Goal: Download file/media

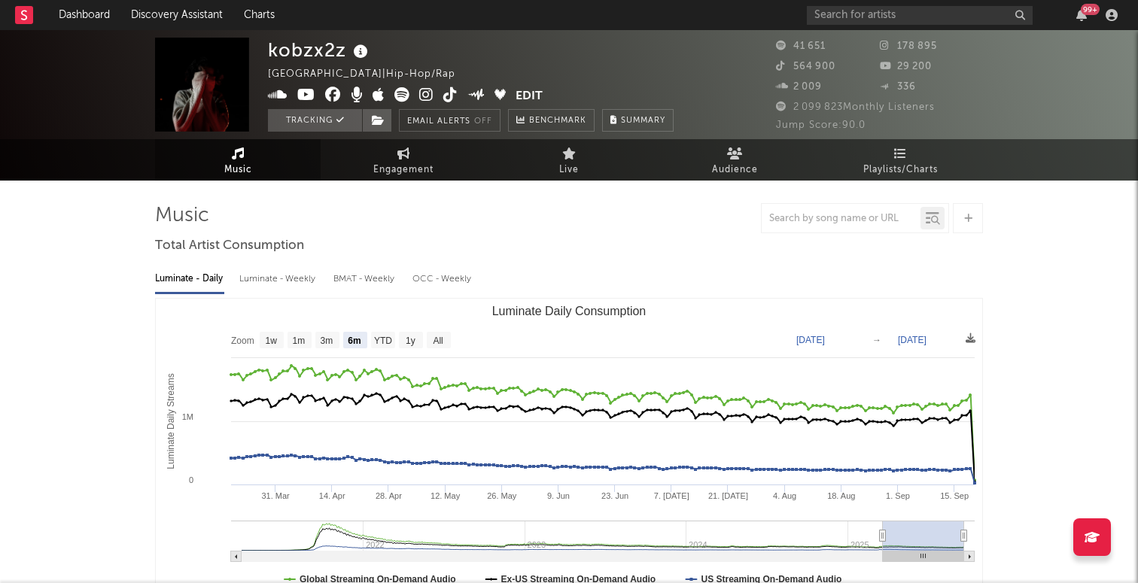
select select "6m"
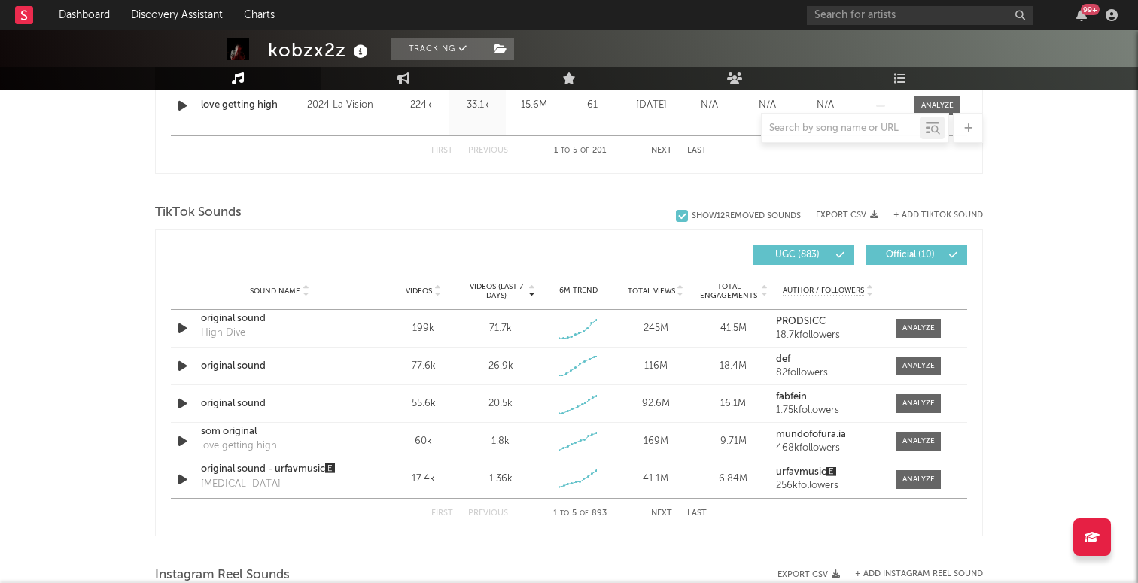
scroll to position [917, 0]
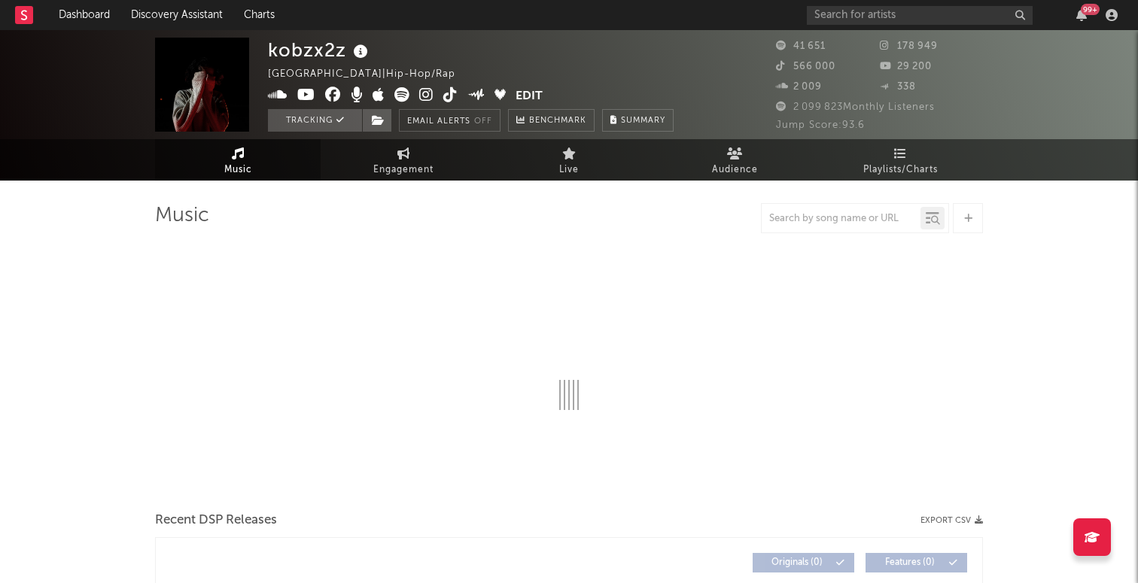
select select "6m"
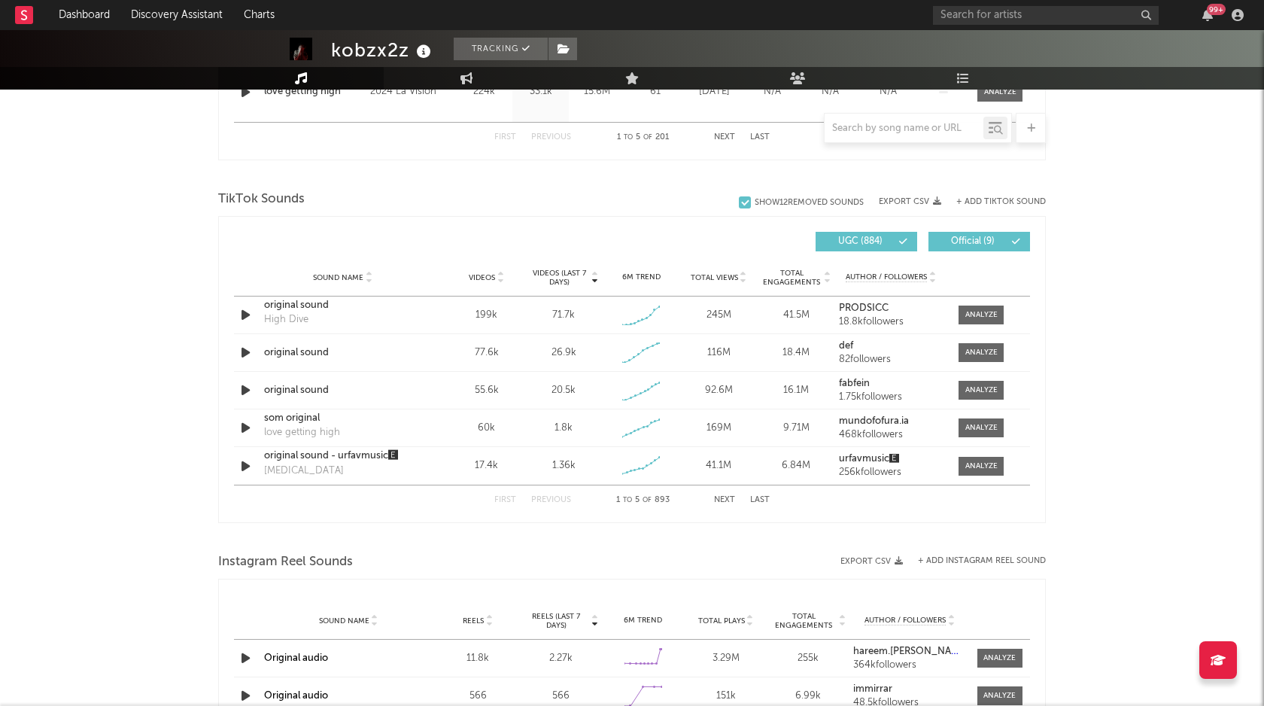
scroll to position [950, 0]
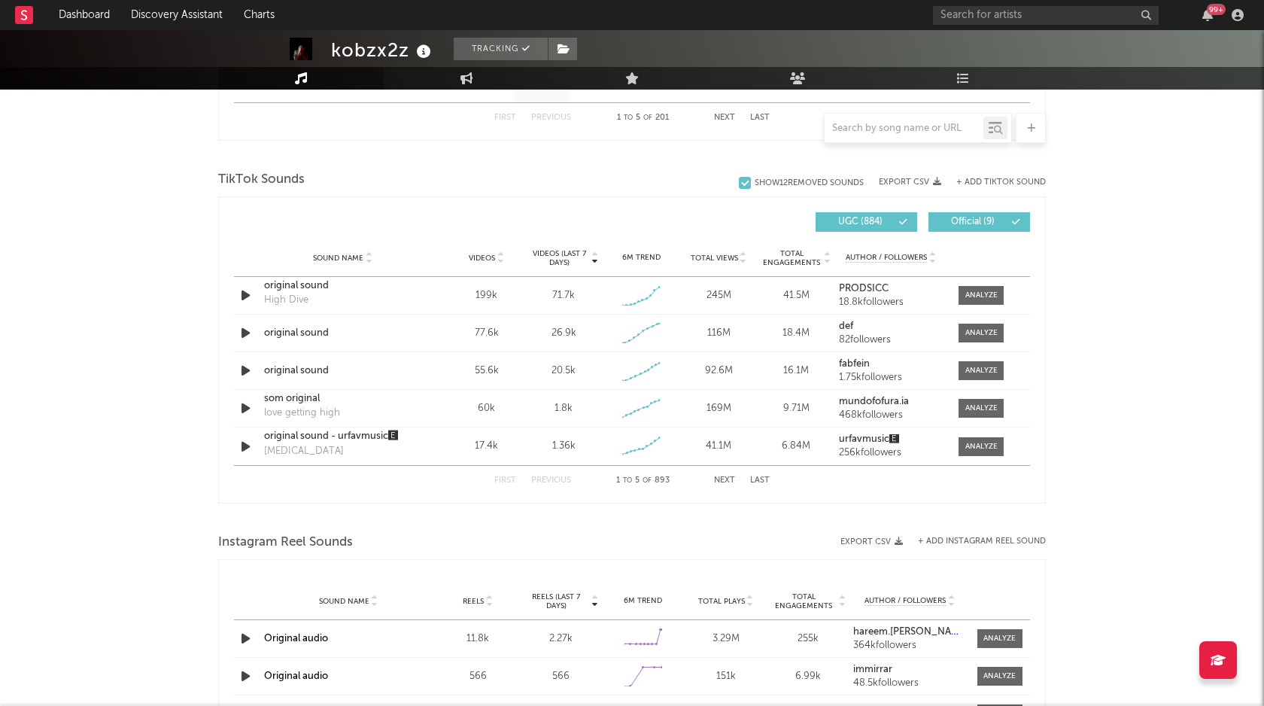
click at [915, 181] on button "Export CSV" at bounding box center [910, 182] width 62 height 9
click at [873, 542] on button "Export CSV" at bounding box center [871, 541] width 62 height 9
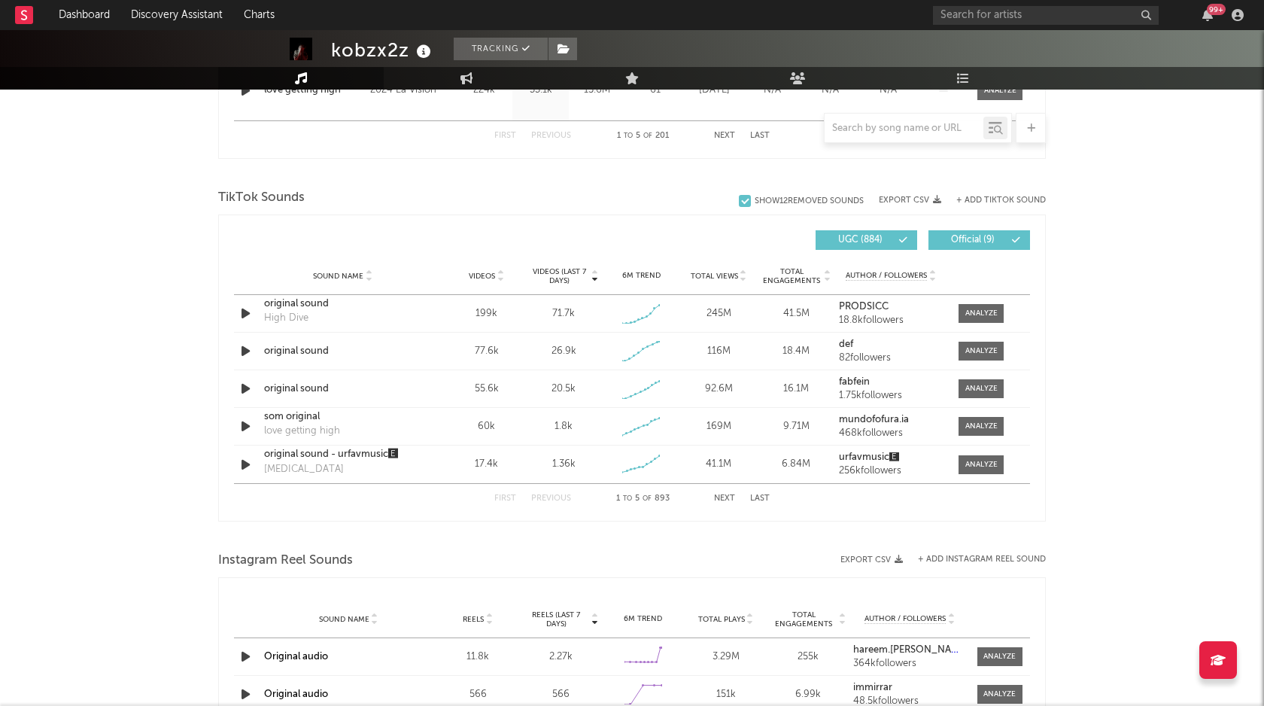
scroll to position [898, 0]
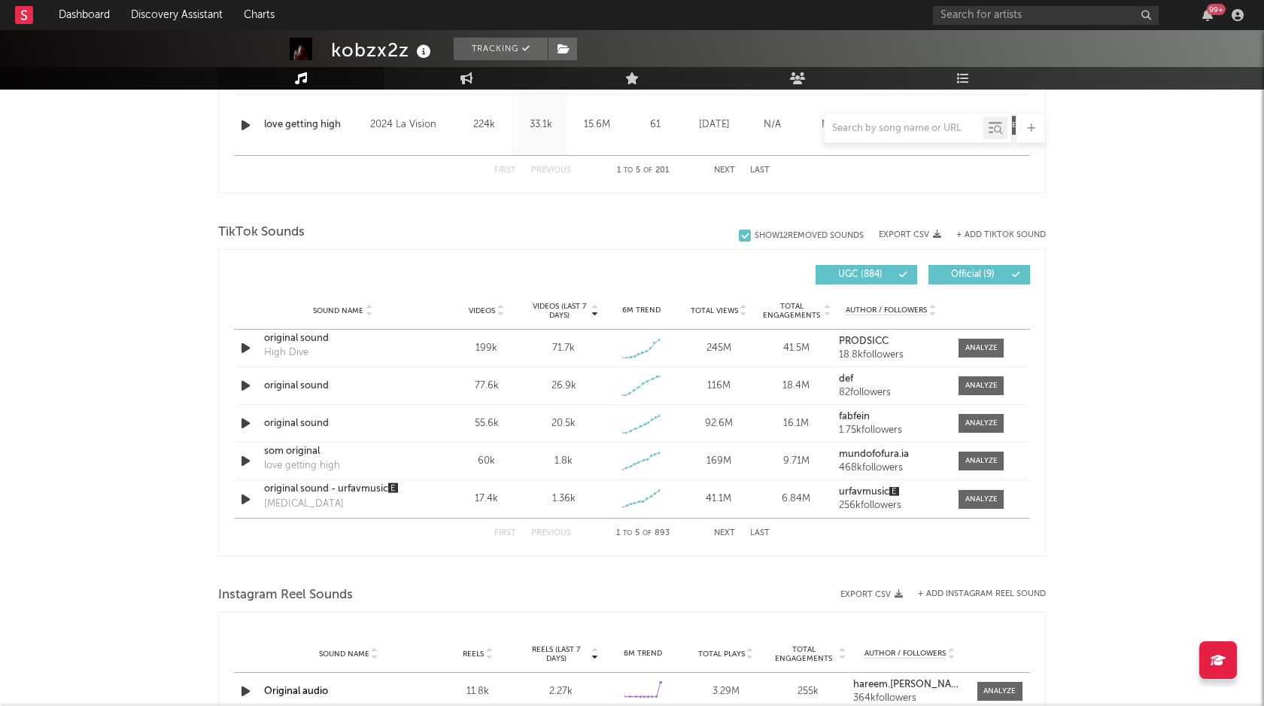
click at [917, 233] on button "Export CSV" at bounding box center [910, 234] width 62 height 9
click at [644, 226] on div "TikTok Sounds" at bounding box center [632, 233] width 828 height 26
click at [918, 229] on div "Show 12 Removed Sounds Export CSV + Add TikTok Sound" at bounding box center [892, 234] width 307 height 15
click at [922, 234] on button "Export CSV" at bounding box center [910, 234] width 62 height 9
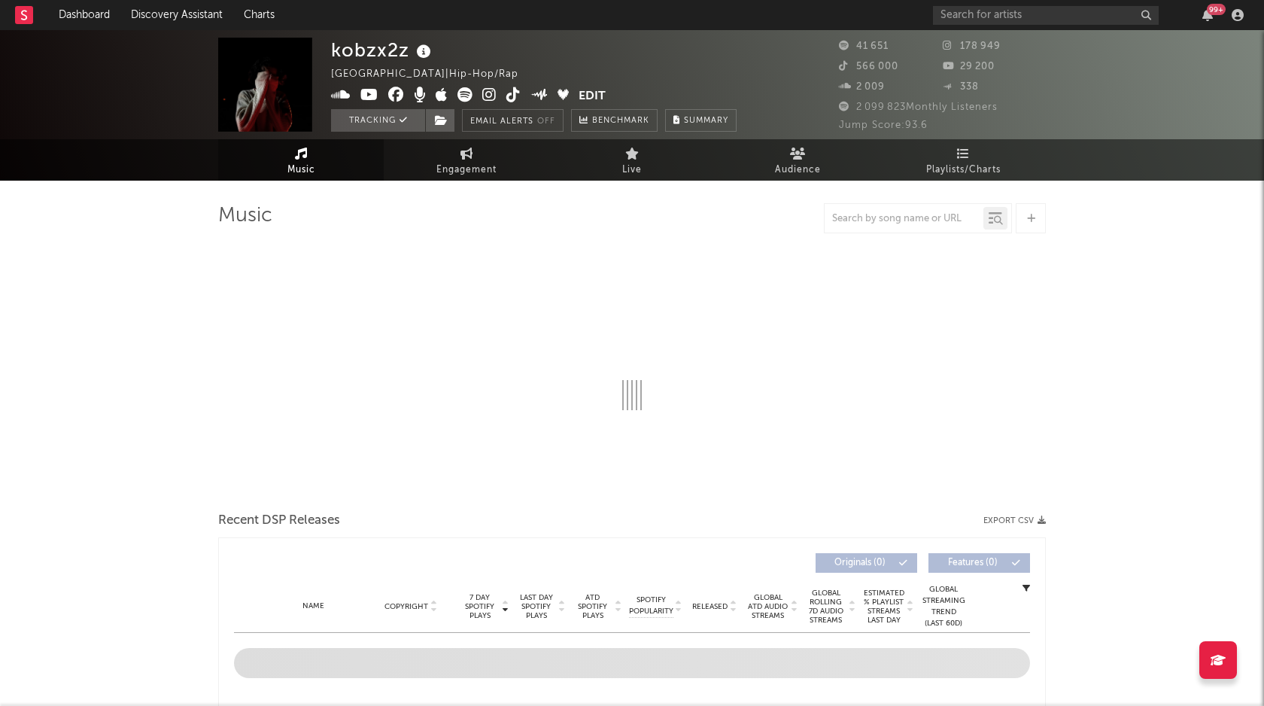
select select "6m"
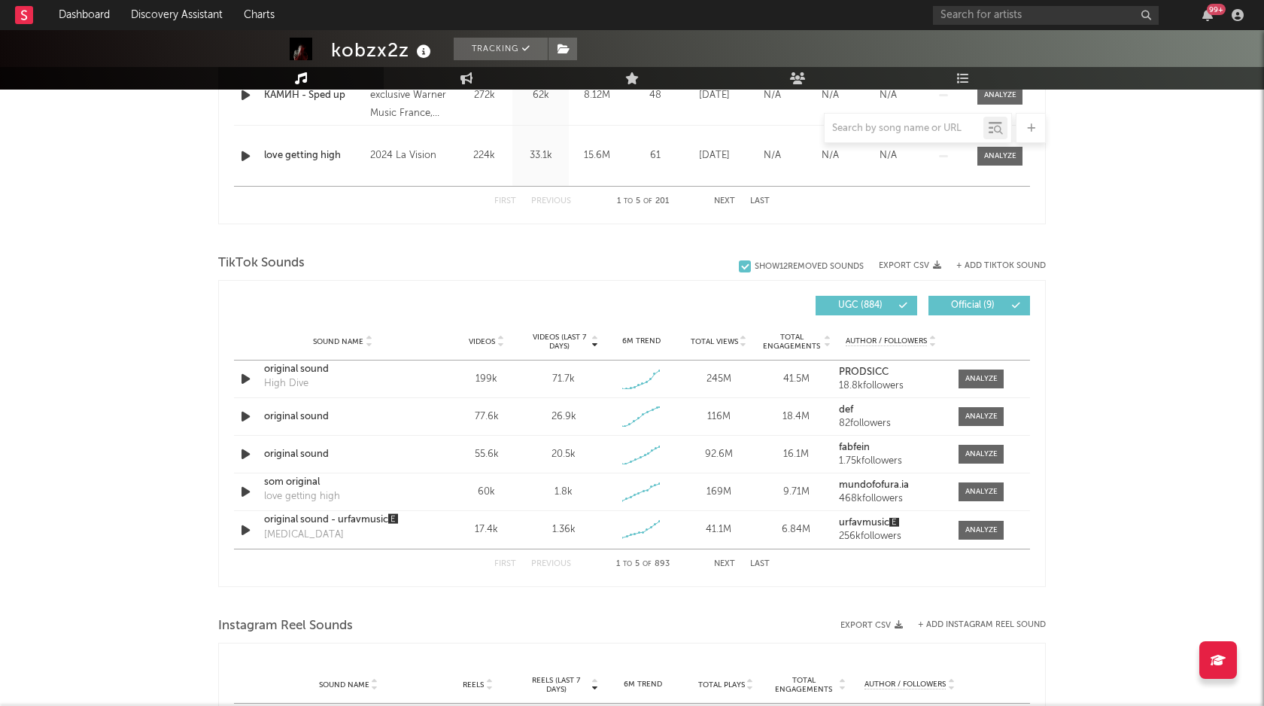
scroll to position [876, 0]
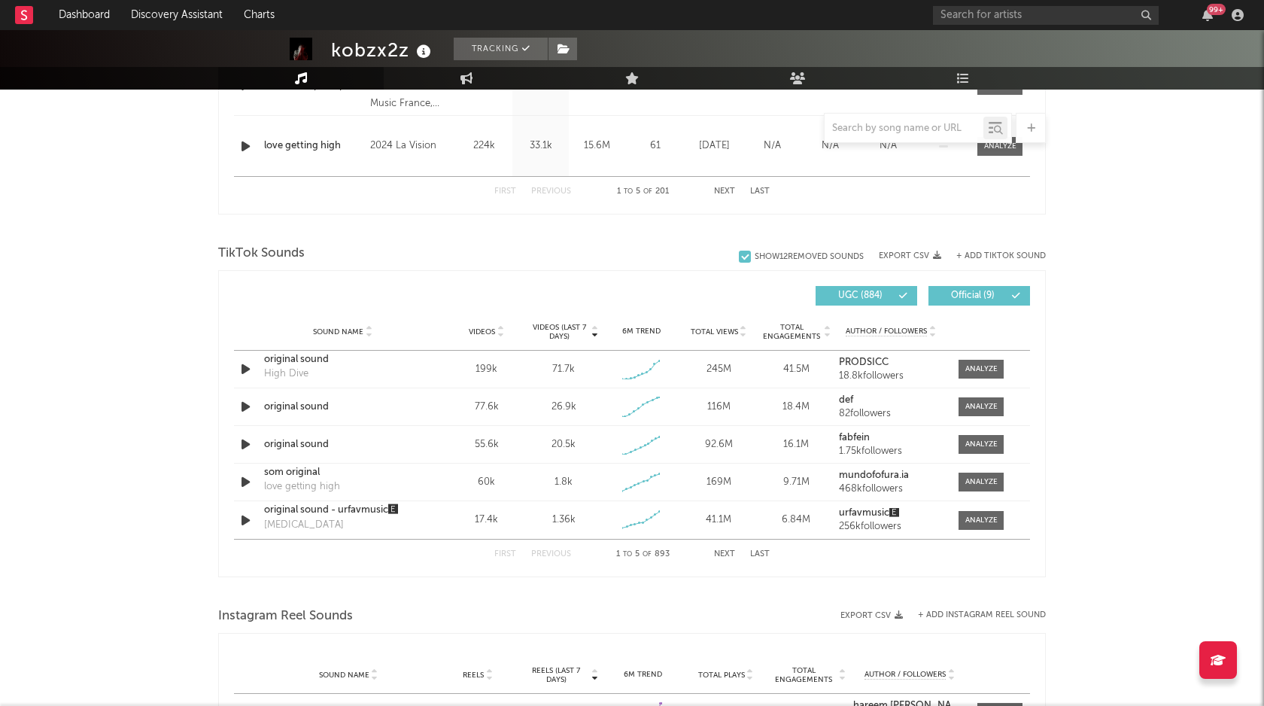
click at [912, 250] on div "Show 12 Removed Sounds Export CSV + Add TikTok Sound" at bounding box center [892, 255] width 307 height 15
click at [911, 257] on button "Export CSV" at bounding box center [910, 255] width 62 height 9
click at [734, 331] on span "Total Views" at bounding box center [714, 331] width 47 height 9
click at [870, 293] on span "UGC ( 884 )" at bounding box center [859, 295] width 69 height 9
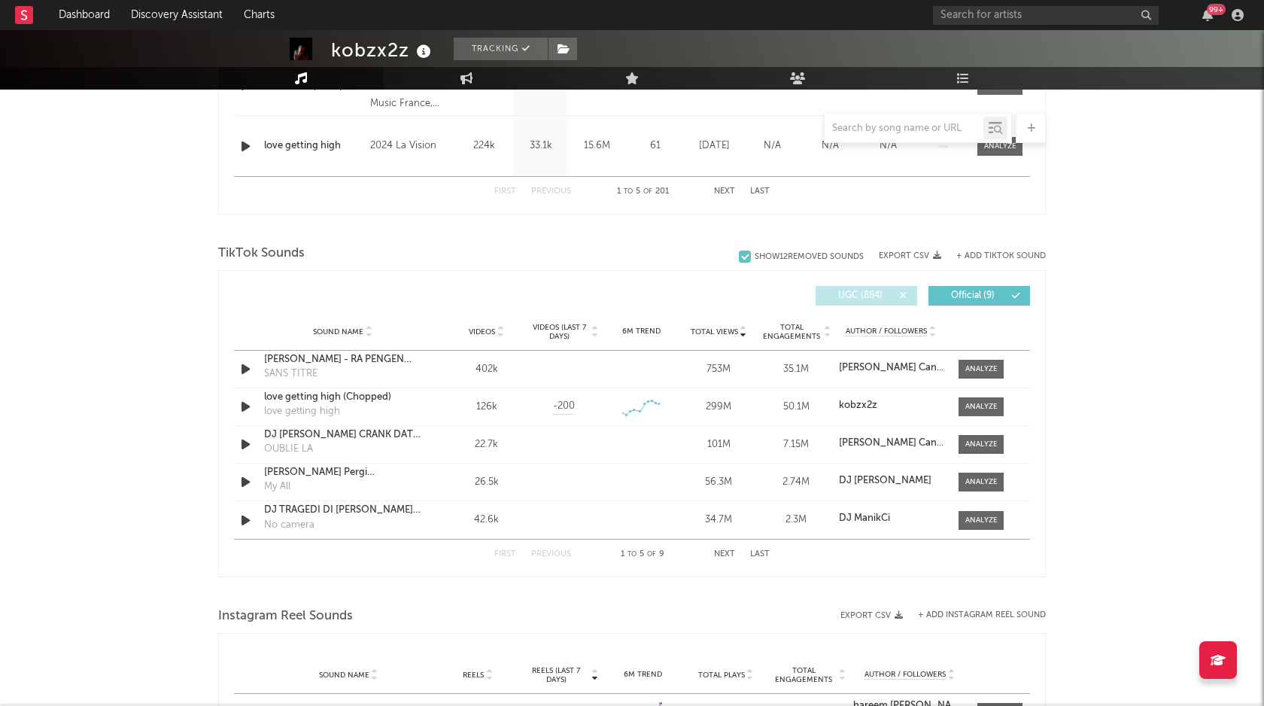
click at [870, 292] on span "UGC ( 884 )" at bounding box center [859, 295] width 69 height 9
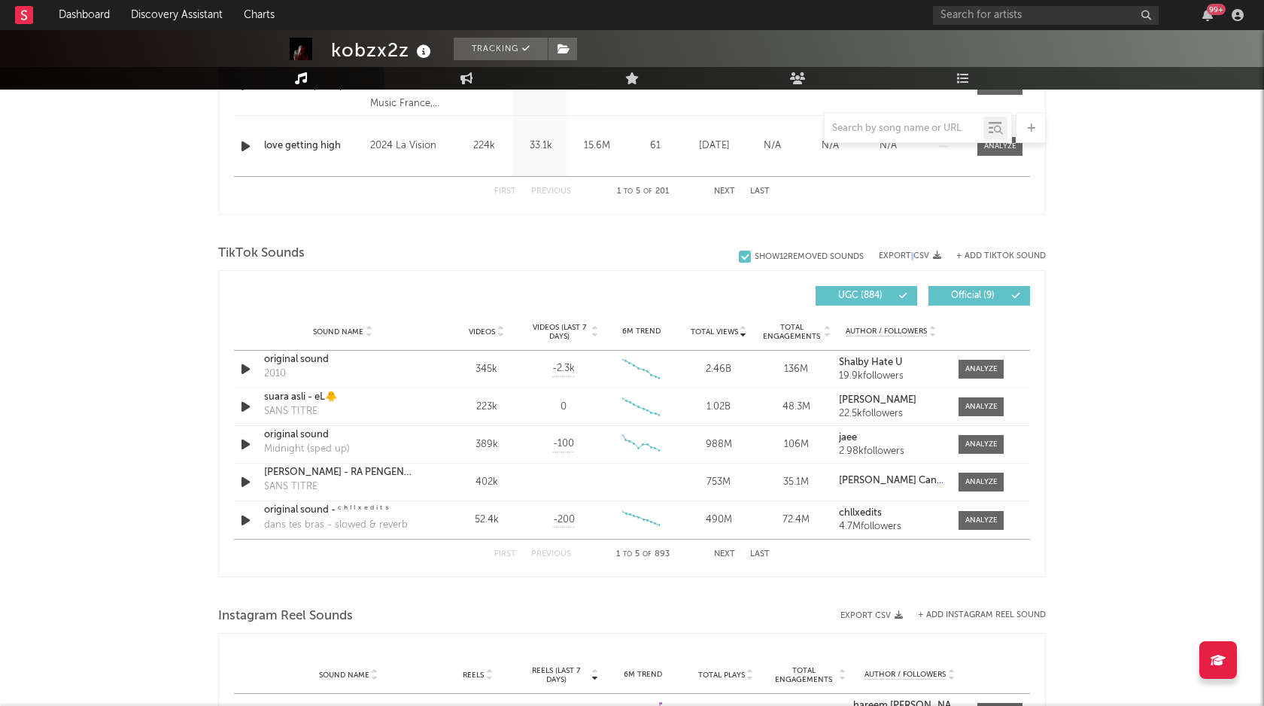
click at [895, 255] on button "Export CSV" at bounding box center [910, 255] width 62 height 9
click at [1109, 205] on div "kobzx2z Tracking France | Hip-Hop/Rap Edit Tracking Email Alerts Off Benchmark …" at bounding box center [632, 290] width 1264 height 2273
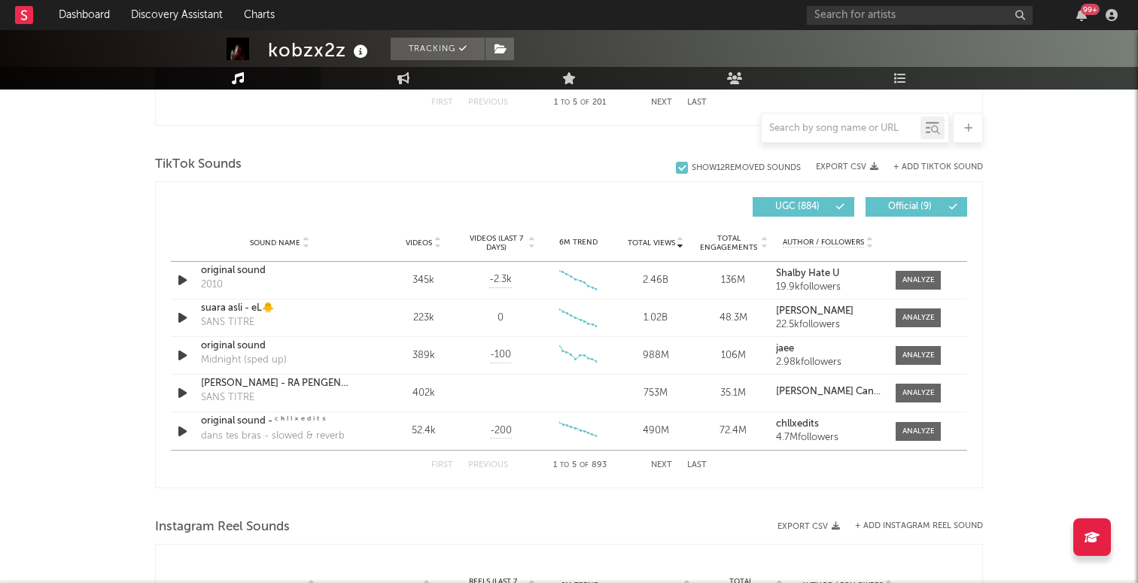
scroll to position [960, 0]
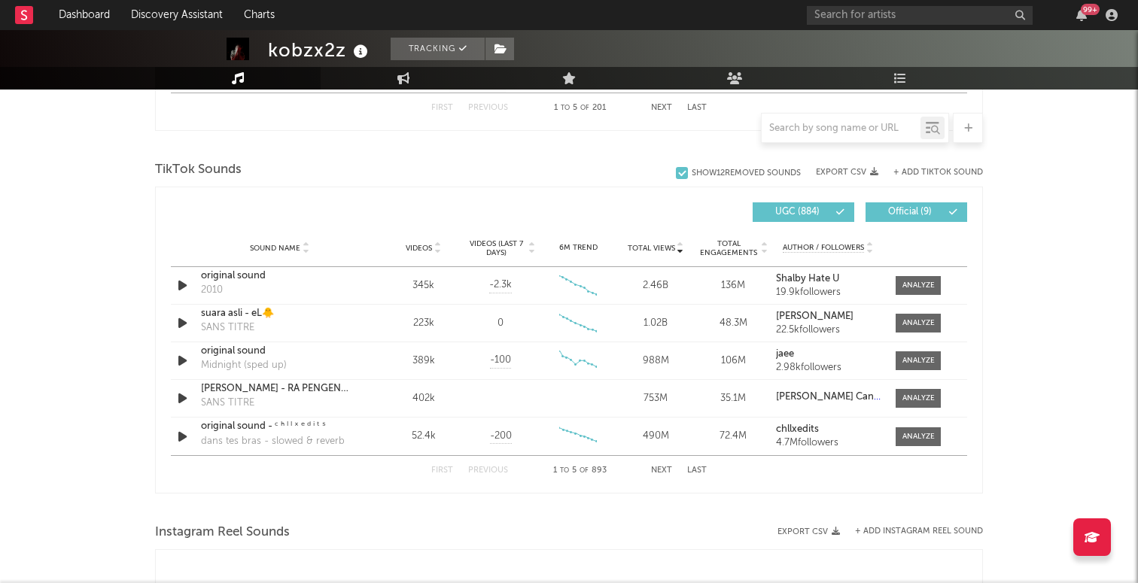
click at [659, 467] on button "Next" at bounding box center [661, 470] width 21 height 8
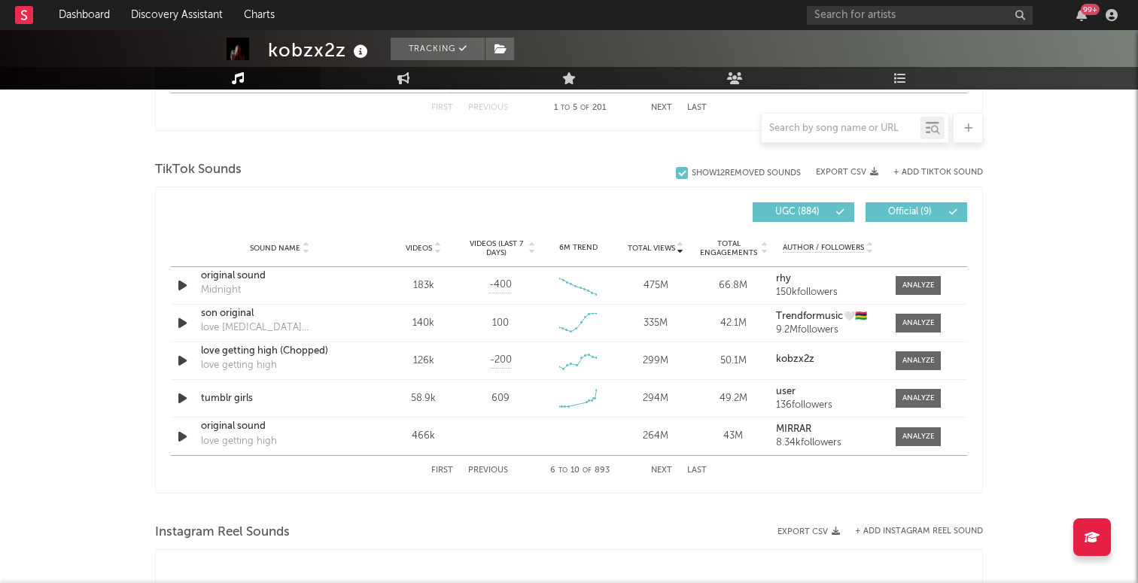
click at [659, 467] on button "Next" at bounding box center [661, 470] width 21 height 8
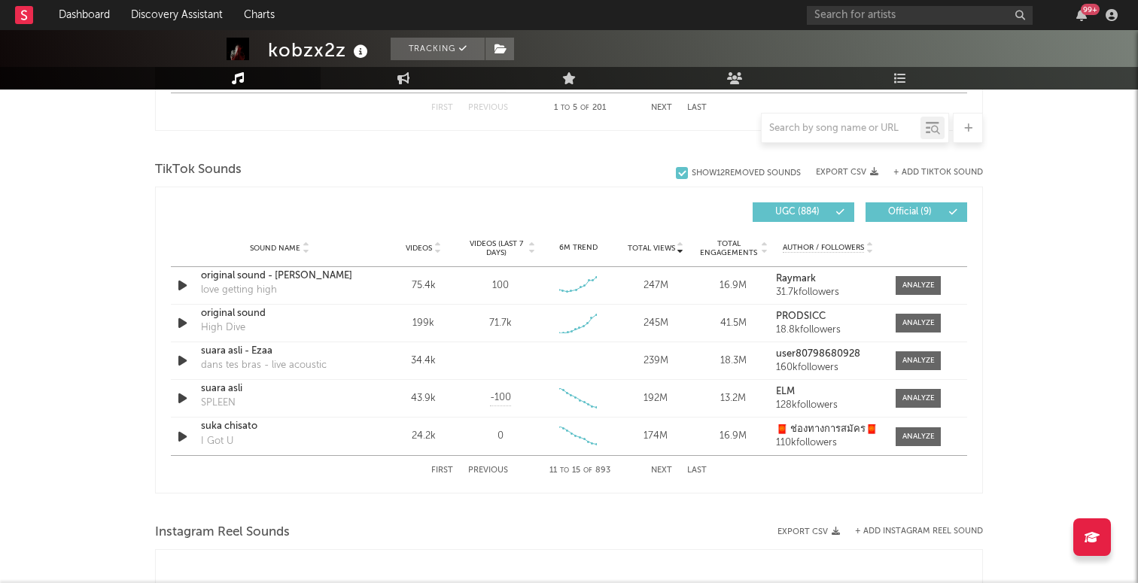
click at [659, 467] on button "Next" at bounding box center [661, 470] width 21 height 8
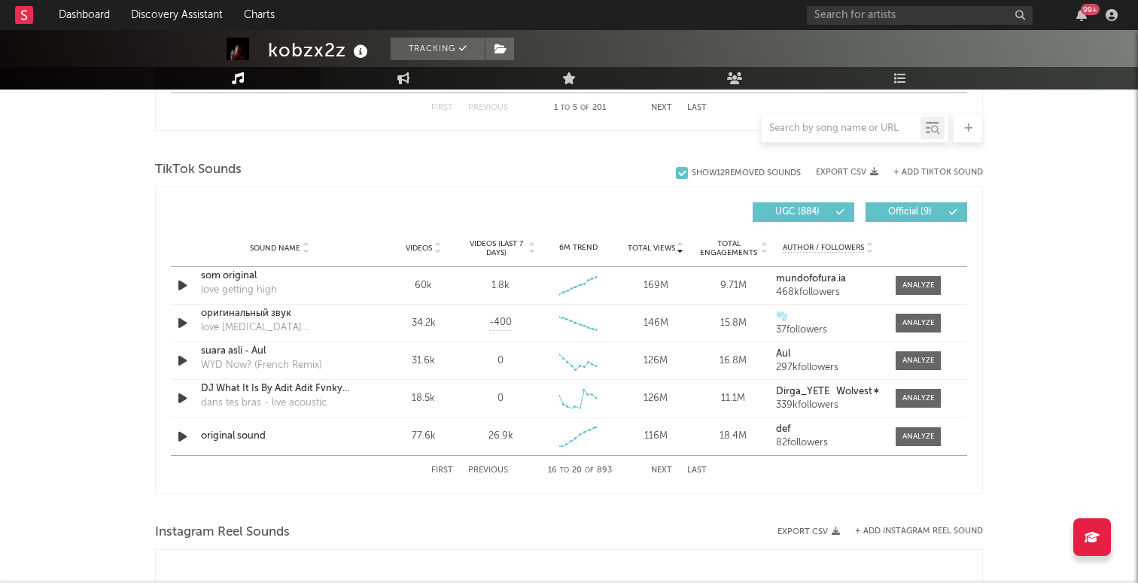
click at [659, 467] on button "Next" at bounding box center [661, 470] width 21 height 8
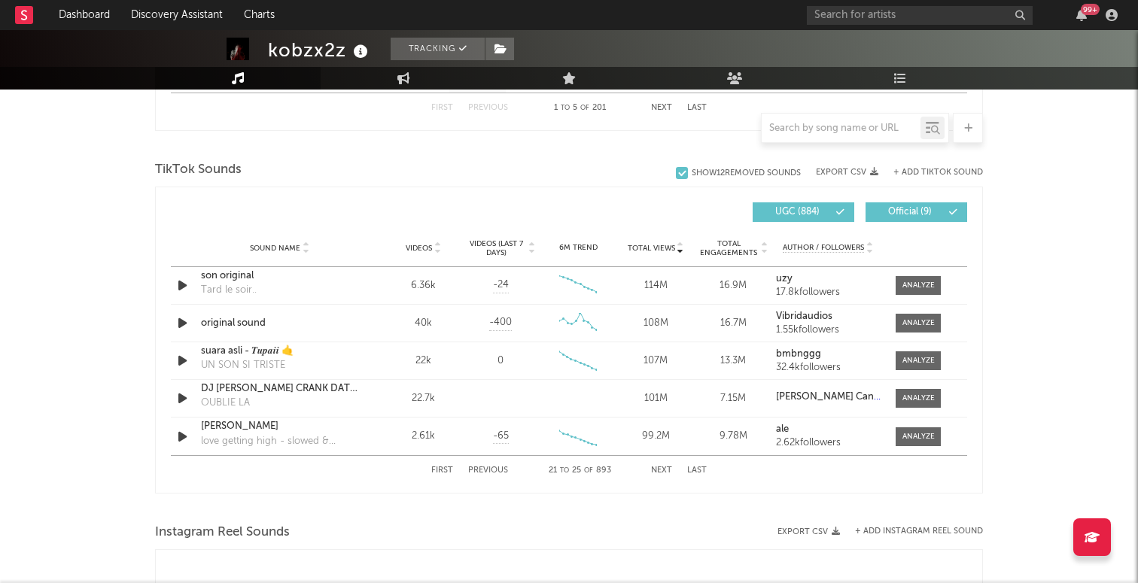
click at [659, 467] on button "Next" at bounding box center [661, 470] width 21 height 8
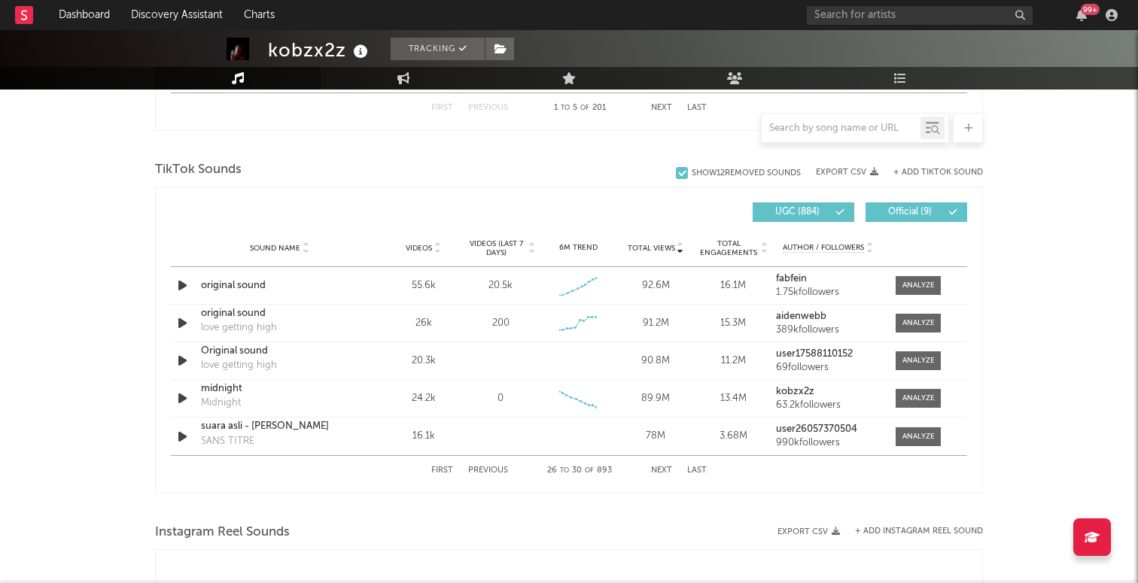
click at [659, 467] on button "Next" at bounding box center [661, 470] width 21 height 8
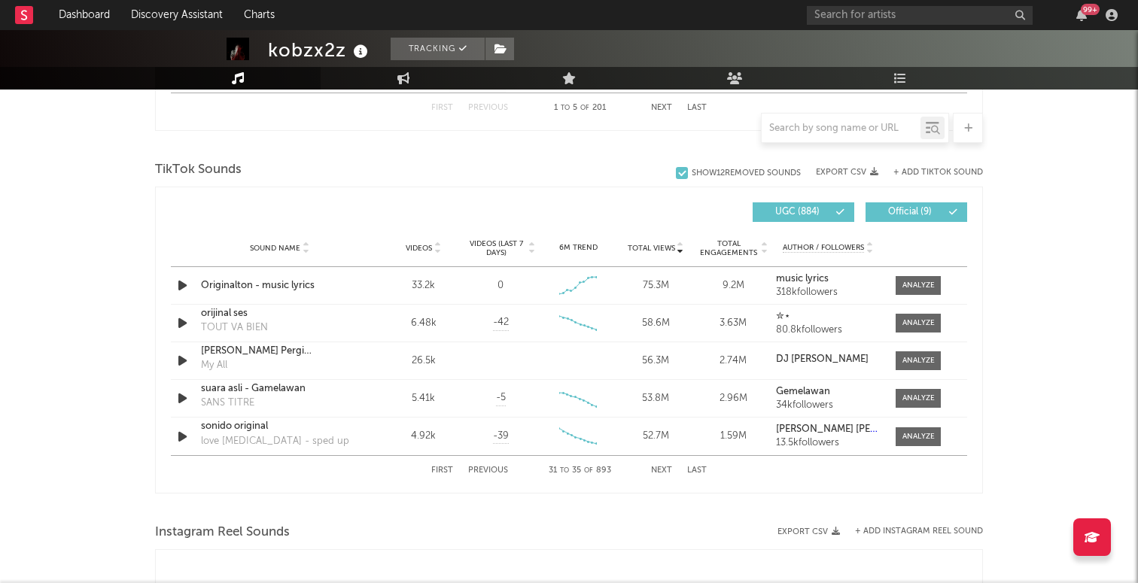
click at [659, 467] on button "Next" at bounding box center [661, 470] width 21 height 8
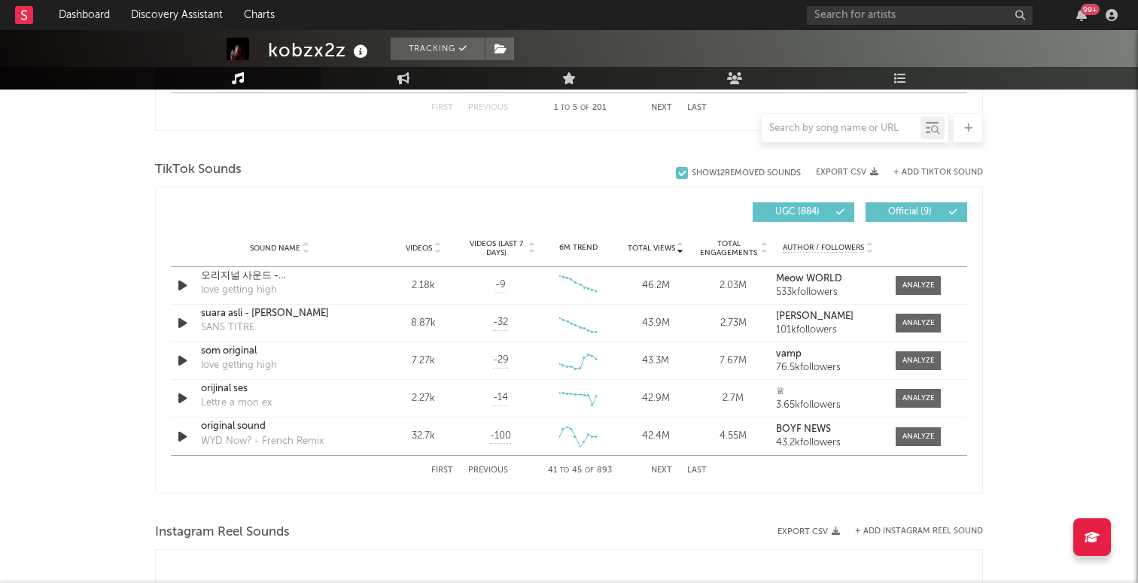
click at [659, 467] on button "Next" at bounding box center [661, 470] width 21 height 8
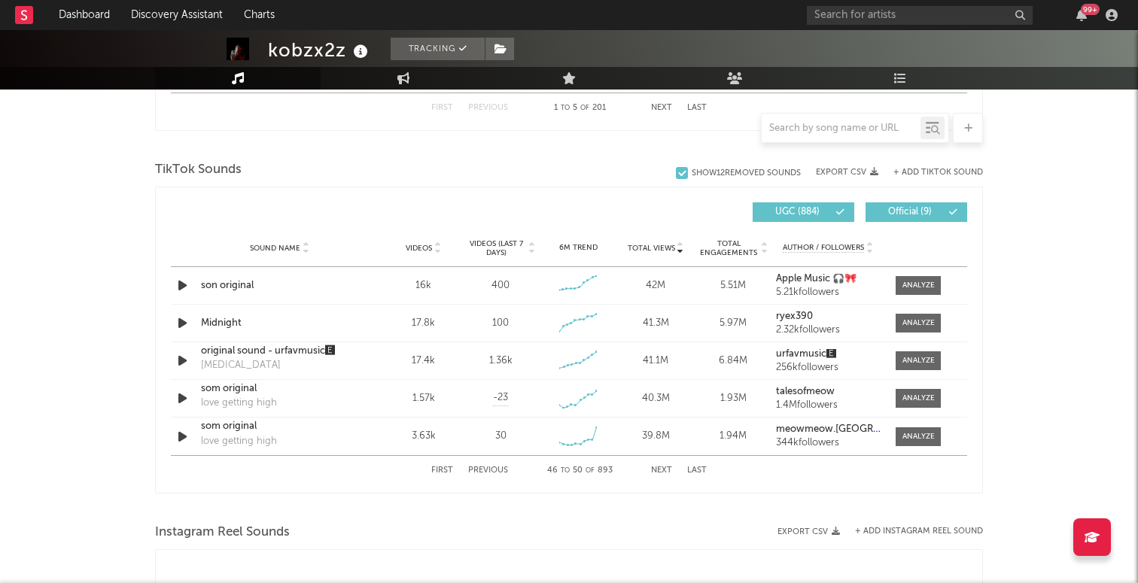
click at [659, 467] on button "Next" at bounding box center [661, 470] width 21 height 8
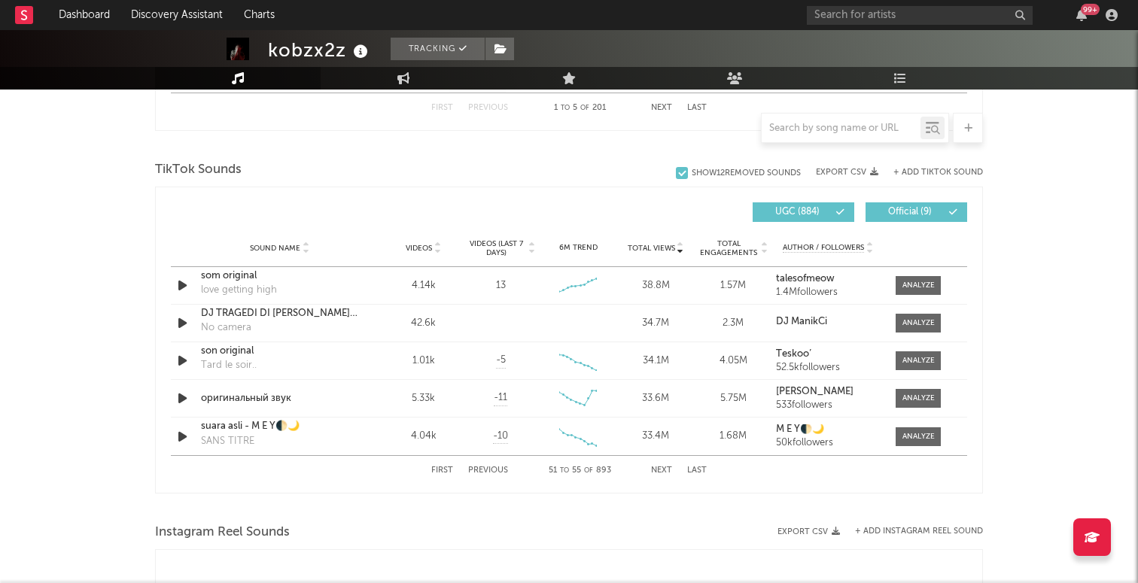
click at [659, 467] on button "Next" at bounding box center [661, 470] width 21 height 8
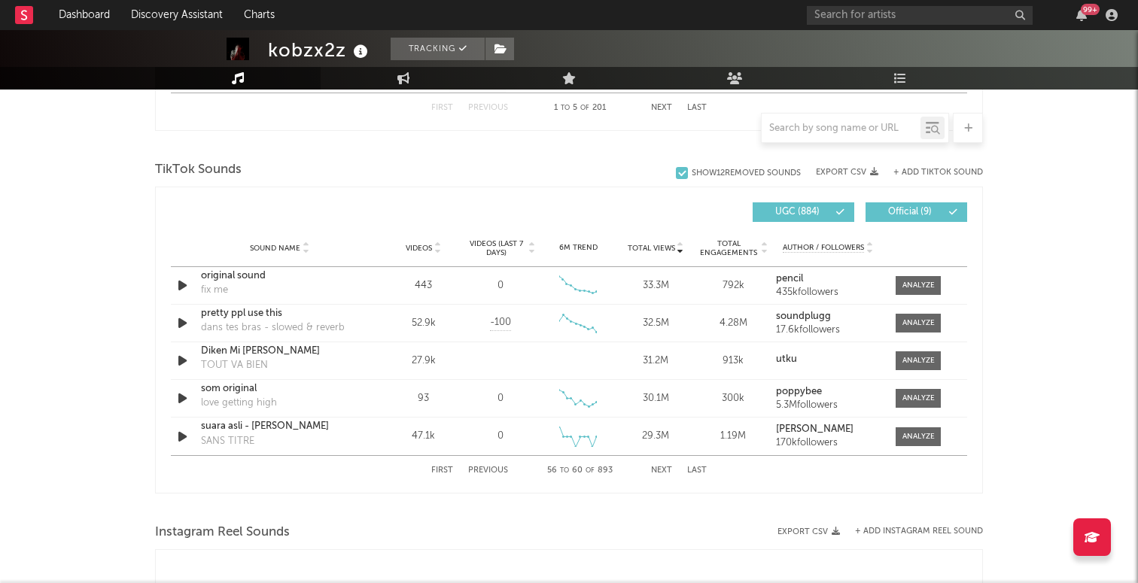
click at [659, 467] on button "Next" at bounding box center [661, 470] width 21 height 8
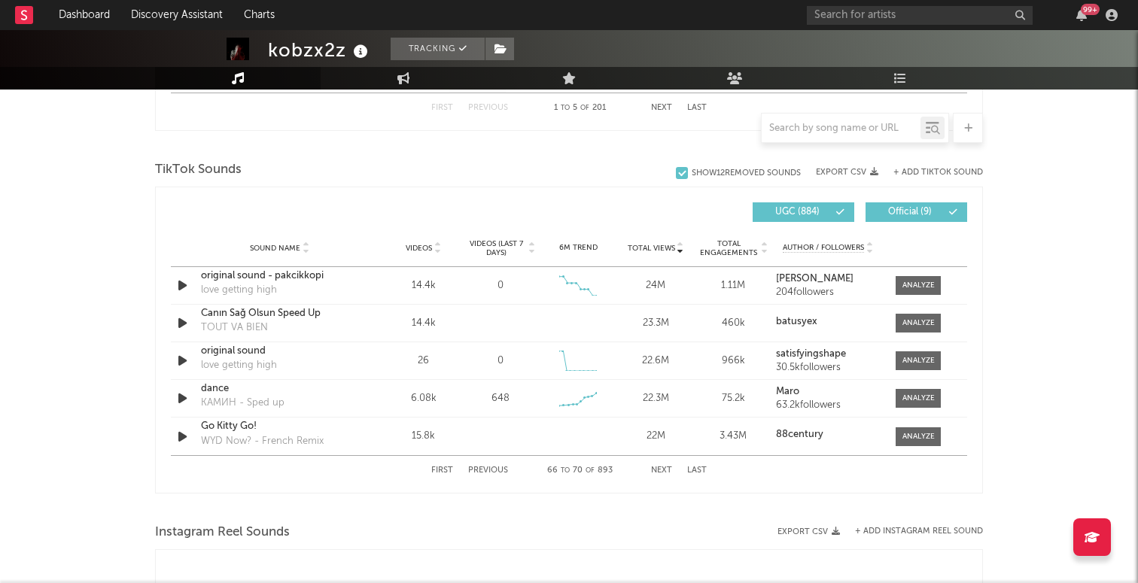
click at [659, 467] on button "Next" at bounding box center [661, 470] width 21 height 8
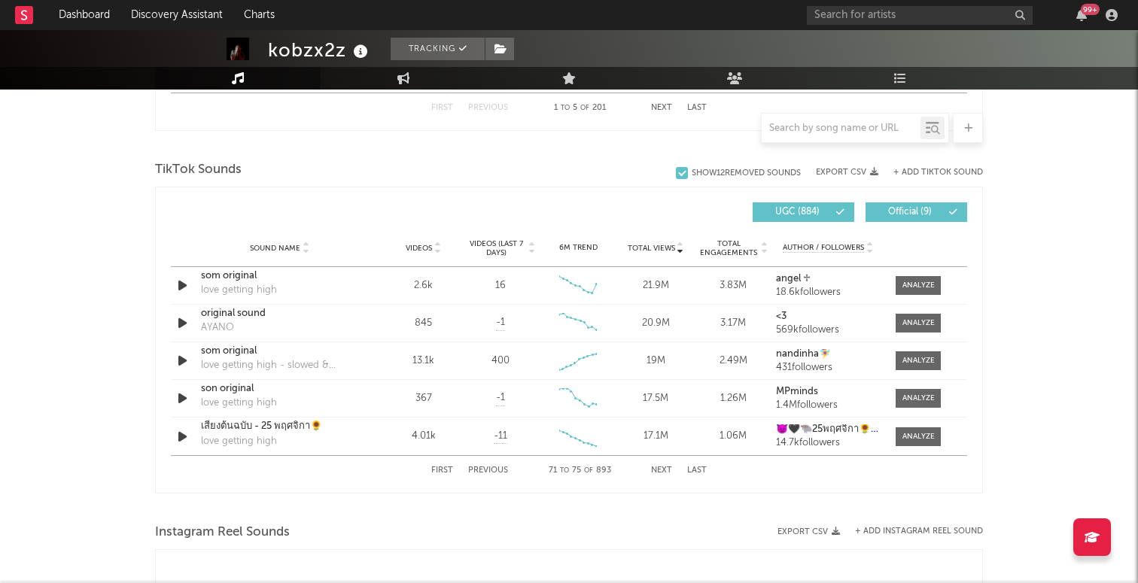
click at [659, 467] on button "Next" at bounding box center [661, 470] width 21 height 8
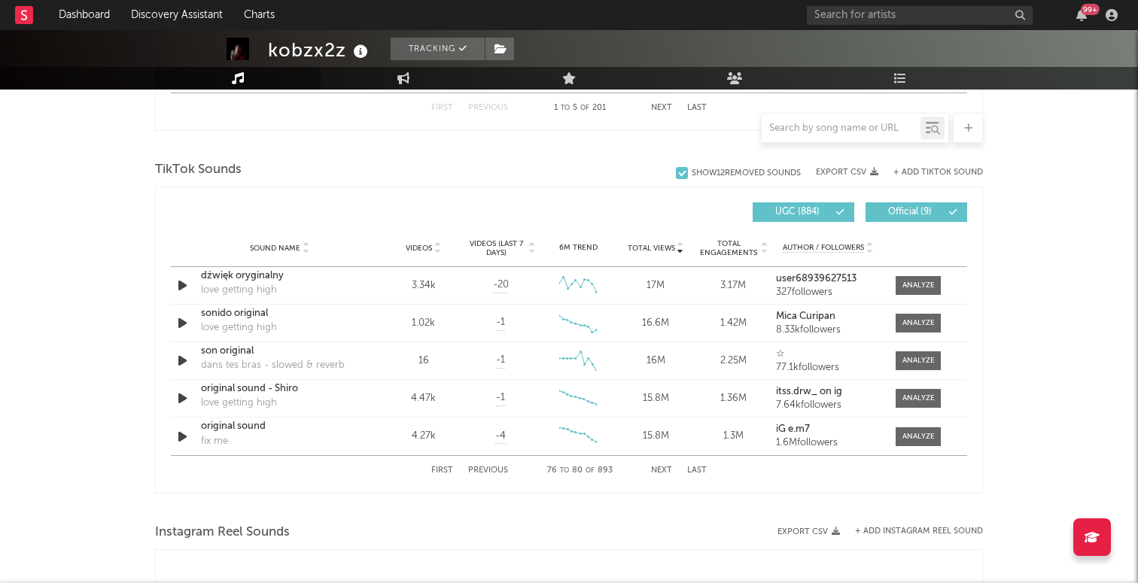
click at [659, 467] on button "Next" at bounding box center [661, 470] width 21 height 8
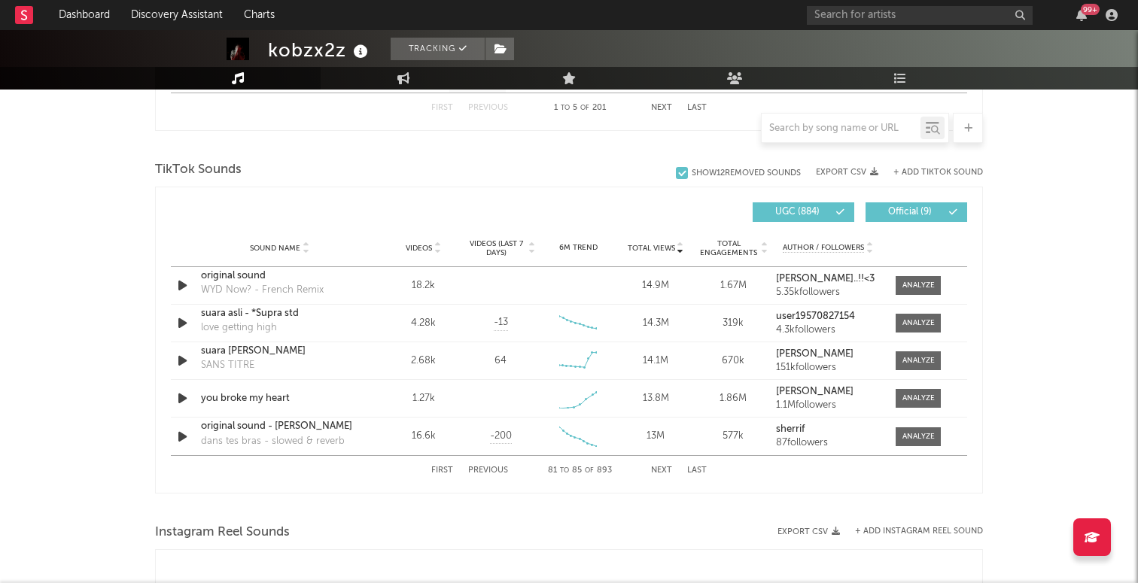
click at [659, 467] on button "Next" at bounding box center [661, 470] width 21 height 8
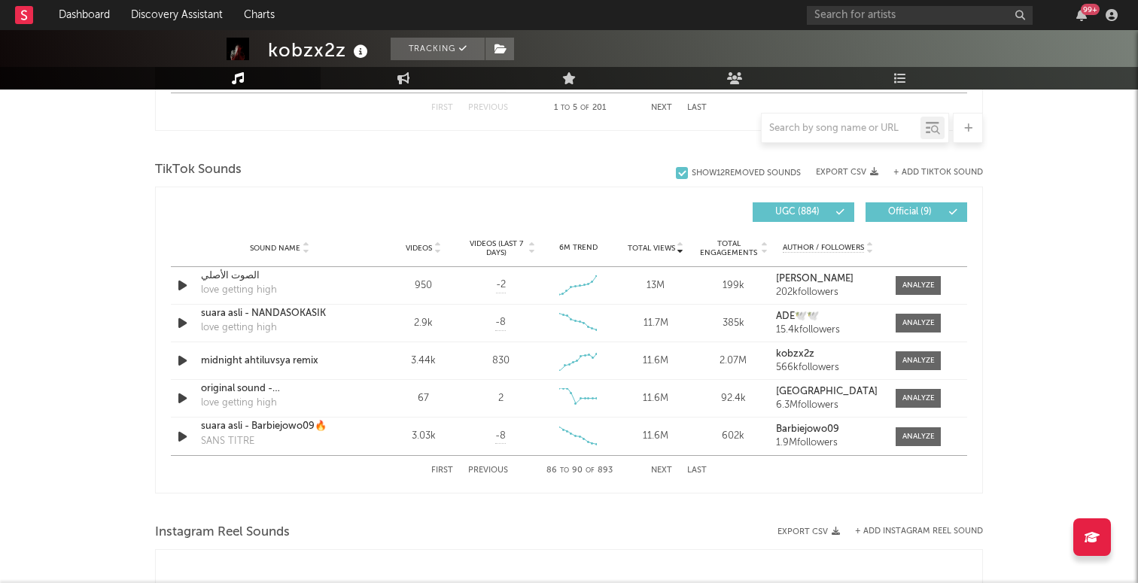
click at [659, 467] on button "Next" at bounding box center [661, 470] width 21 height 8
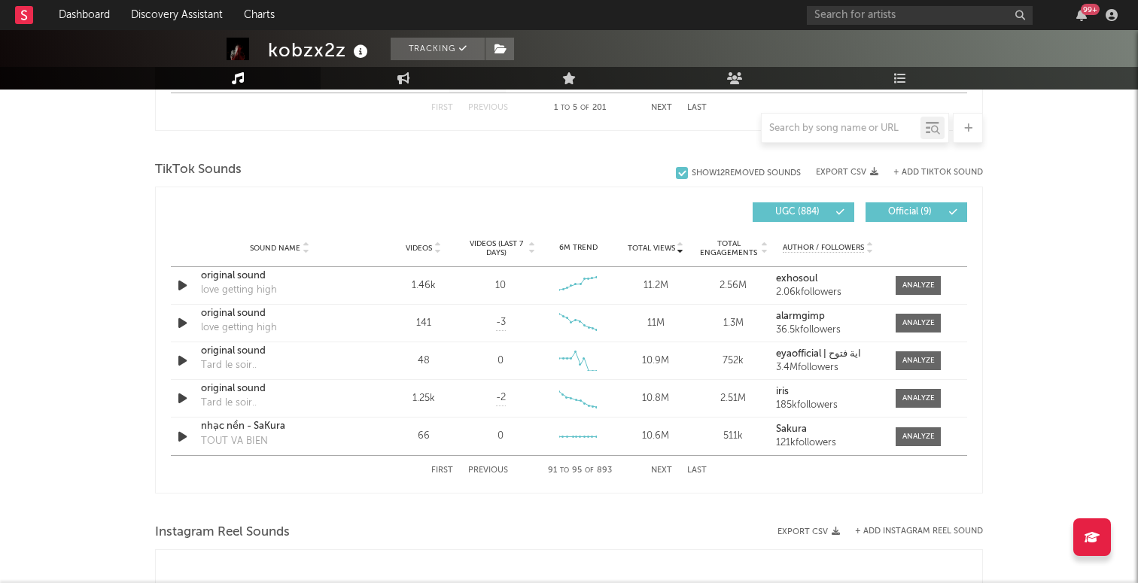
click at [659, 467] on button "Next" at bounding box center [661, 470] width 21 height 8
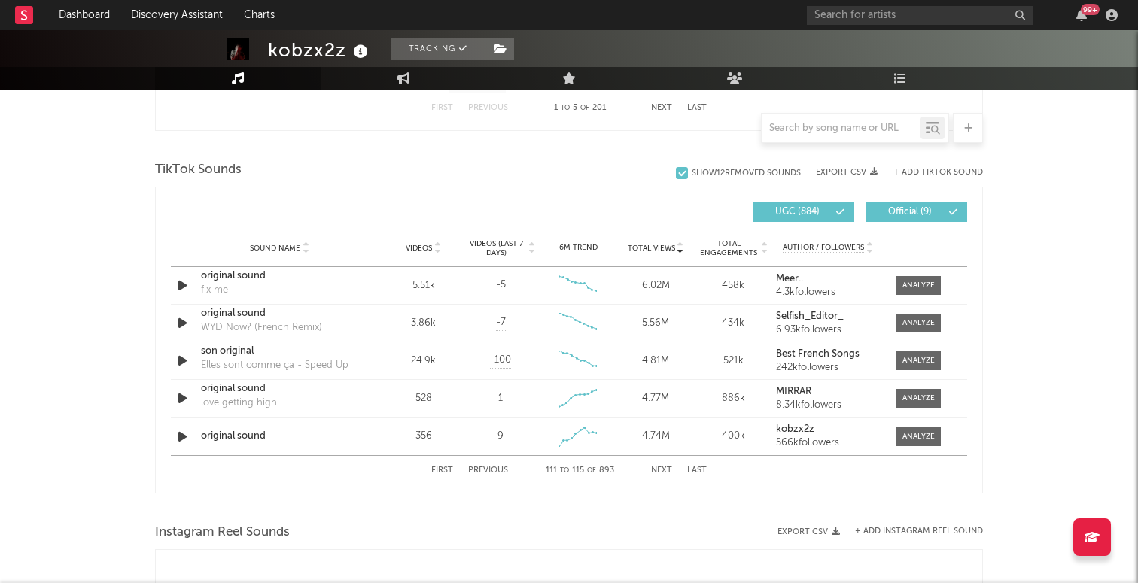
click at [659, 467] on button "Next" at bounding box center [661, 470] width 21 height 8
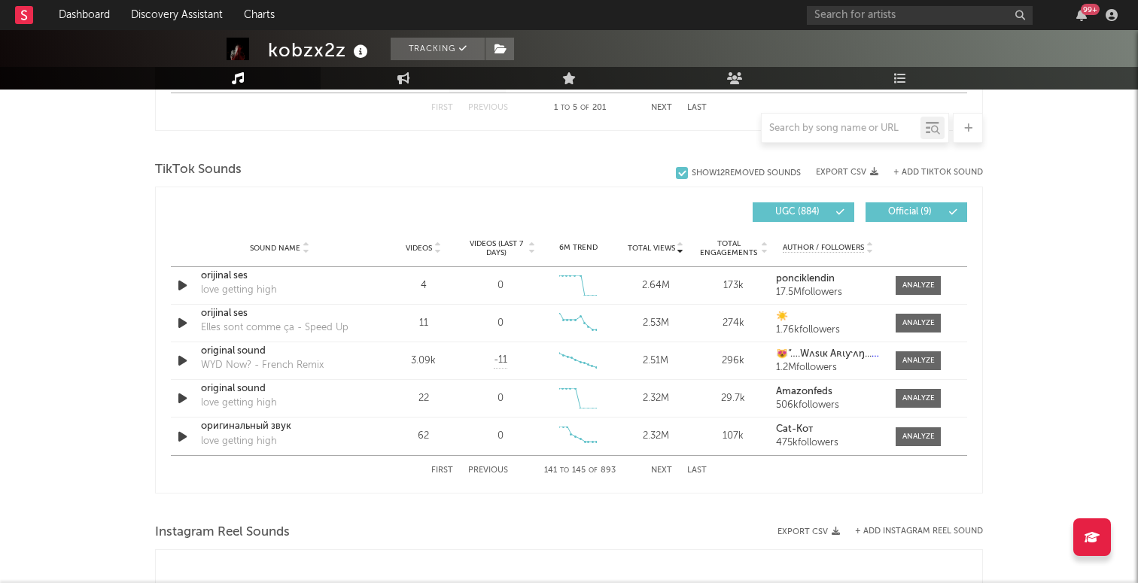
click at [659, 467] on button "Next" at bounding box center [661, 470] width 21 height 8
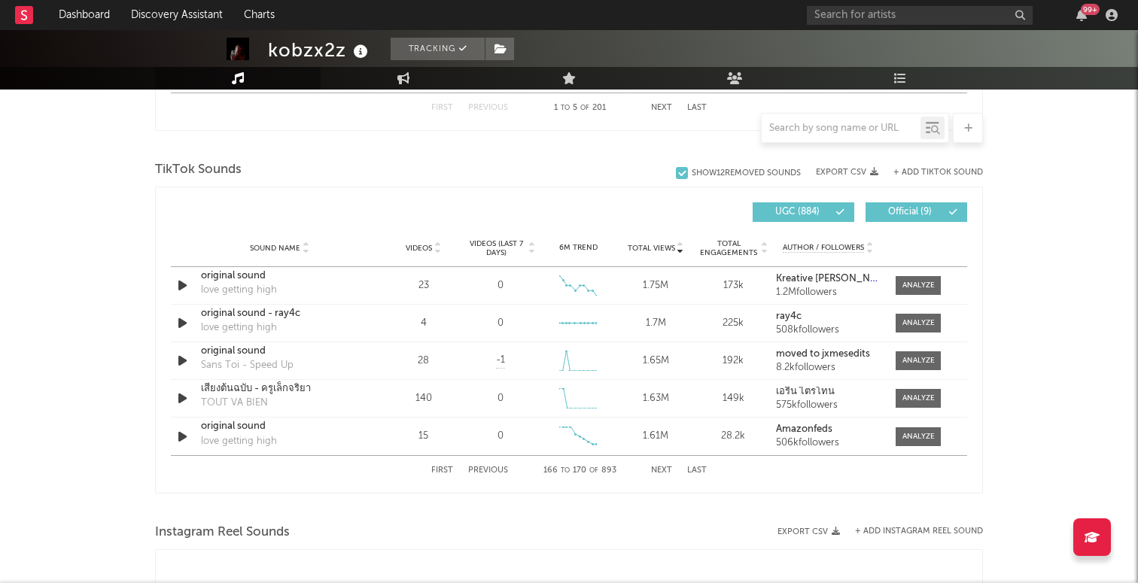
click at [659, 467] on button "Next" at bounding box center [661, 470] width 21 height 8
click at [661, 465] on div "First Previous 186 to 190 of 893 Next Last" at bounding box center [568, 470] width 275 height 29
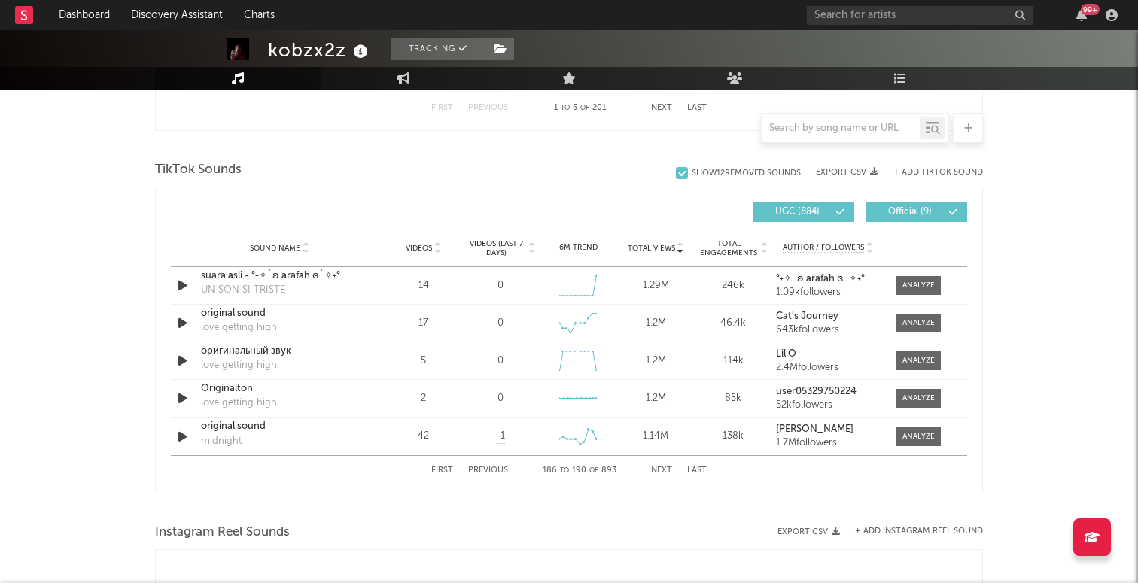
click at [661, 467] on button "Next" at bounding box center [661, 470] width 21 height 8
click at [850, 172] on button "Export CSV" at bounding box center [847, 172] width 62 height 9
